Goal: Task Accomplishment & Management: Manage account settings

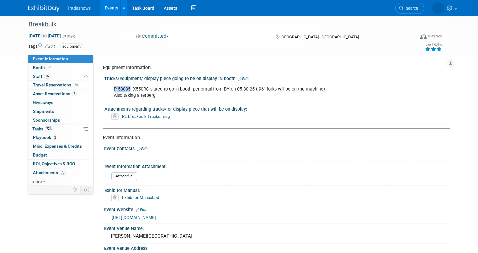
click at [51, 60] on span "Event Information" at bounding box center [50, 58] width 35 height 5
click at [159, 94] on div "P-53035 X550RC slated to go in booth per email from BY on 05 30 25 ( 96" forks …" at bounding box center [246, 92] width 274 height 19
click at [156, 93] on div "P-53035 X550RC slated to go in booth per email from BY on 05 30 25 ( 96" forks …" at bounding box center [246, 92] width 274 height 19
click at [239, 78] on link "Edit" at bounding box center [243, 79] width 10 height 4
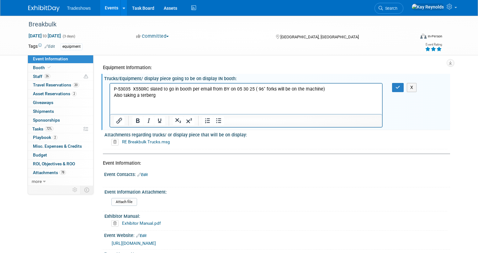
click at [165, 96] on p "P-53035 X550RC slated to go in booth per email from BY on 05 30 25 ( 96" forks …" at bounding box center [246, 92] width 265 height 13
click at [207, 95] on p "P-53035 X550RC slated to go in booth per email from BY on 05 30 25 ( 96" forks …" at bounding box center [246, 92] width 265 height 13
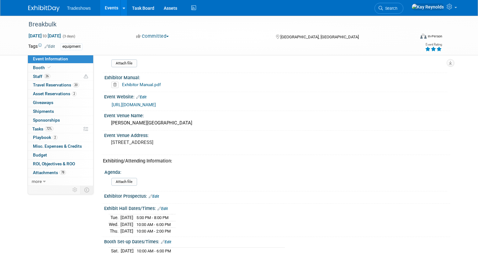
scroll to position [226, 0]
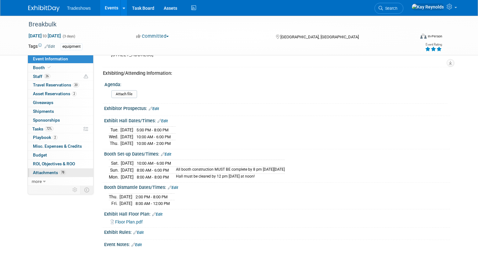
click at [44, 172] on span "Attachments 78" at bounding box center [49, 172] width 33 height 5
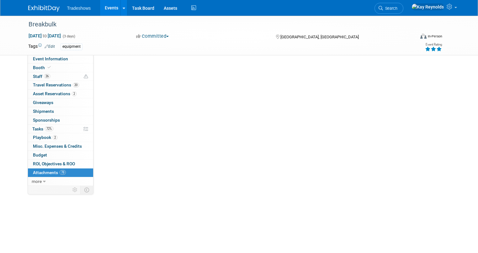
scroll to position [0, 0]
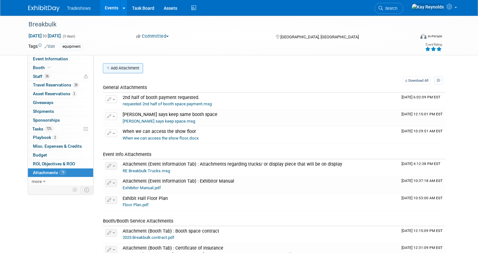
click at [109, 66] on button "Add Attachment" at bounding box center [123, 68] width 40 height 10
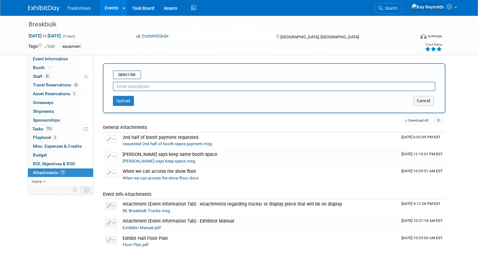
click at [119, 83] on input "text" at bounding box center [274, 86] width 323 height 9
type input "[PERSON_NAME] serial number going to show."
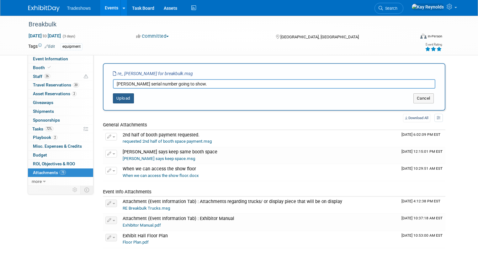
click at [118, 97] on button "Upload" at bounding box center [123, 98] width 21 height 10
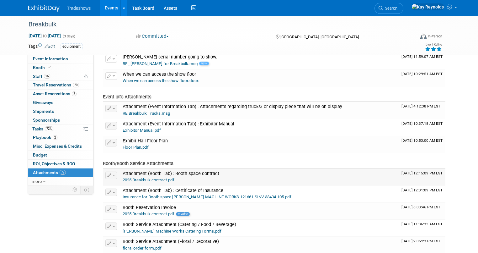
scroll to position [75, 0]
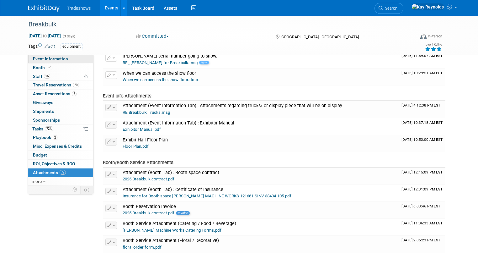
click at [49, 60] on span "Event Information" at bounding box center [50, 58] width 35 height 5
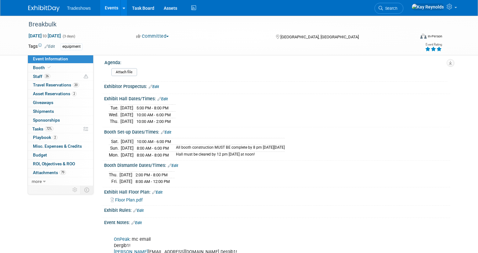
scroll to position [226, 0]
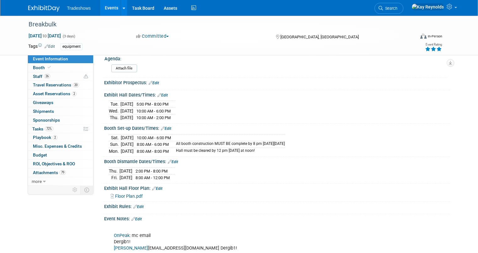
click at [49, 58] on span "Event Information" at bounding box center [50, 58] width 35 height 5
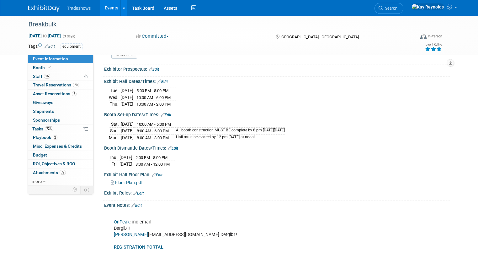
scroll to position [176, 0]
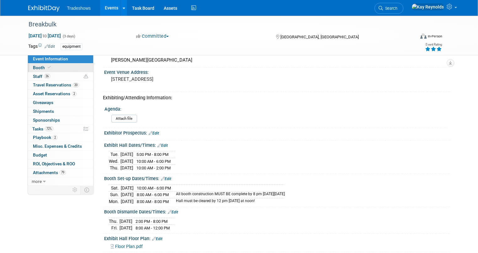
click at [46, 65] on link "Booth" at bounding box center [60, 67] width 65 height 8
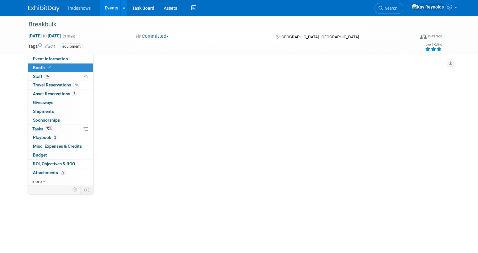
scroll to position [0, 0]
select select "Certificate of insurance not needed"
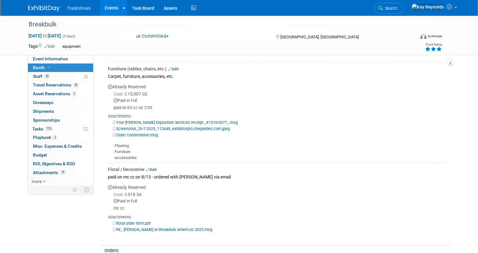
scroll to position [527, 0]
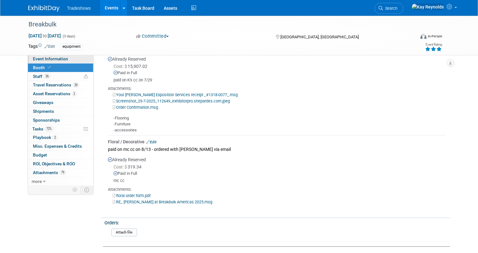
click at [53, 58] on span "Event Information" at bounding box center [50, 58] width 35 height 5
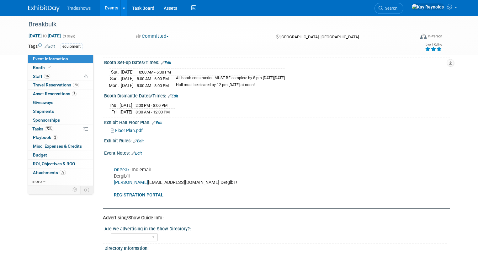
scroll to position [281, 0]
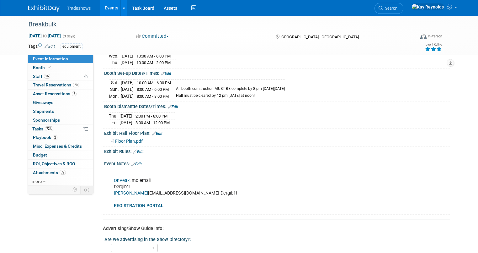
click at [117, 190] on link "[PERSON_NAME]" at bounding box center [131, 192] width 34 height 5
click at [119, 190] on link "[PERSON_NAME]" at bounding box center [131, 192] width 34 height 5
click at [54, 68] on link "Booth" at bounding box center [60, 67] width 65 height 8
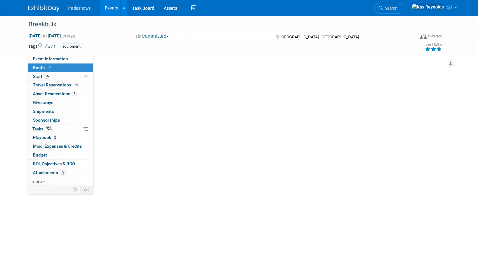
scroll to position [0, 0]
select select "Certificate of insurance not needed"
